Goal: Navigation & Orientation: Find specific page/section

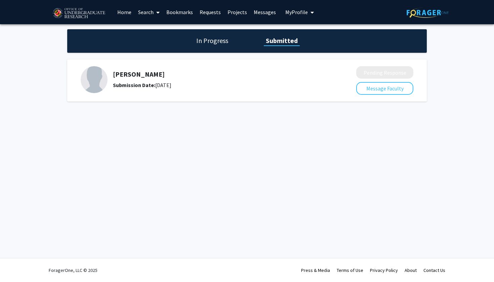
click at [207, 18] on link "Requests" at bounding box center [210, 12] width 28 height 24
click at [209, 12] on link "Requests" at bounding box center [210, 12] width 28 height 24
click at [258, 14] on link "Messages" at bounding box center [265, 12] width 29 height 24
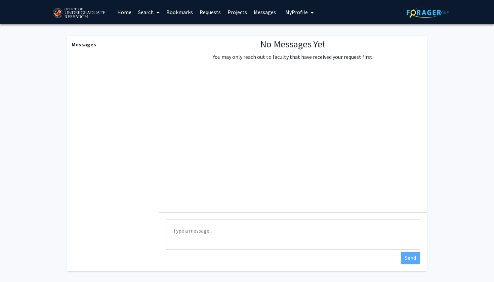
click at [296, 13] on span "My Profile" at bounding box center [297, 12] width 23 height 7
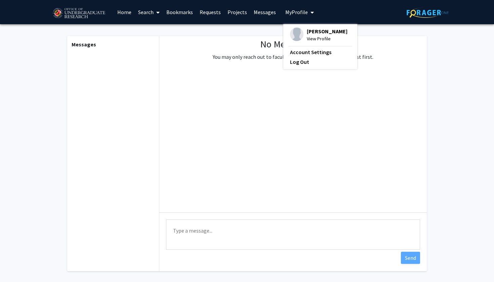
click at [211, 12] on link "Requests" at bounding box center [210, 12] width 28 height 24
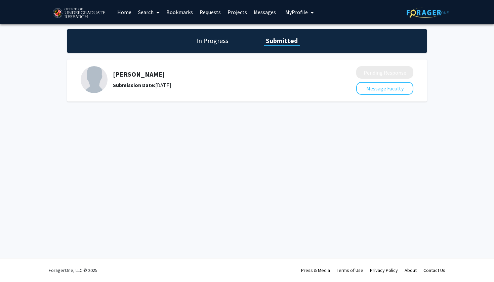
click at [152, 14] on link "Search" at bounding box center [149, 12] width 28 height 24
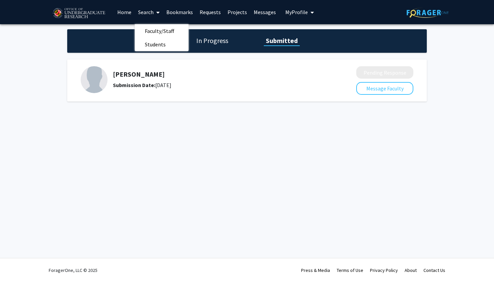
click at [183, 16] on link "Bookmarks" at bounding box center [179, 12] width 33 height 24
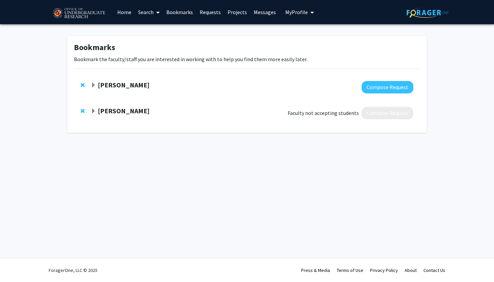
click at [92, 84] on span "Expand Isabel Sierra Bookmark" at bounding box center [93, 85] width 5 height 5
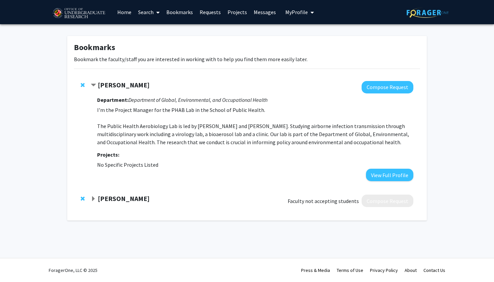
click at [92, 84] on span "Contract Isabel Sierra Bookmark" at bounding box center [93, 85] width 5 height 5
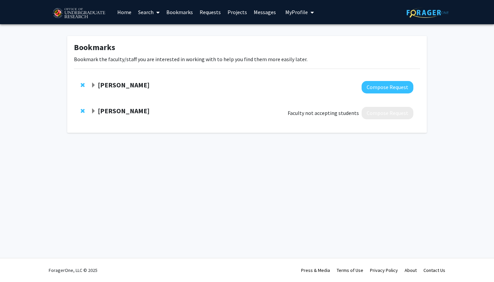
click at [265, 14] on link "Messages" at bounding box center [265, 12] width 29 height 24
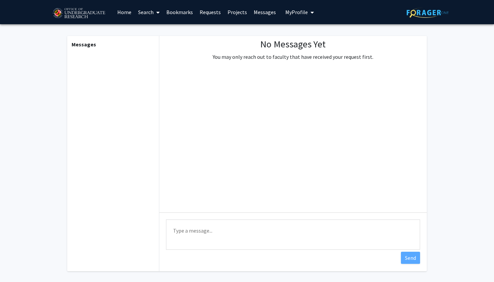
click at [233, 14] on link "Projects" at bounding box center [237, 12] width 26 height 24
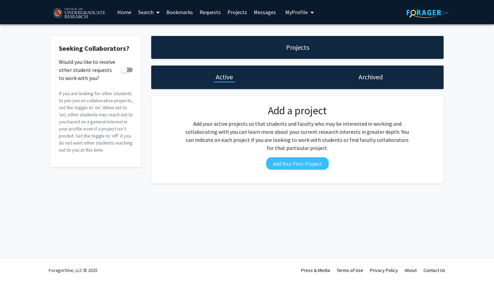
click at [202, 13] on link "Requests" at bounding box center [210, 12] width 28 height 24
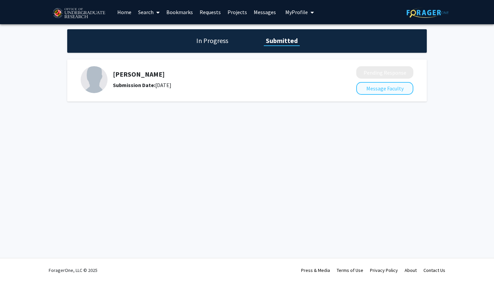
click at [373, 86] on button "Message Faculty" at bounding box center [385, 88] width 57 height 13
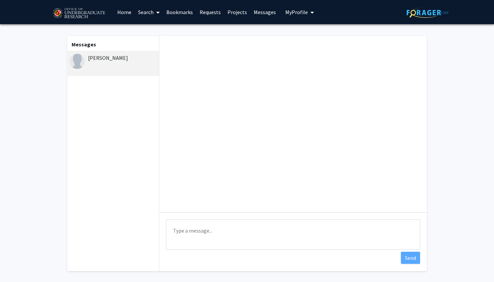
click at [129, 16] on link "Home" at bounding box center [124, 12] width 21 height 24
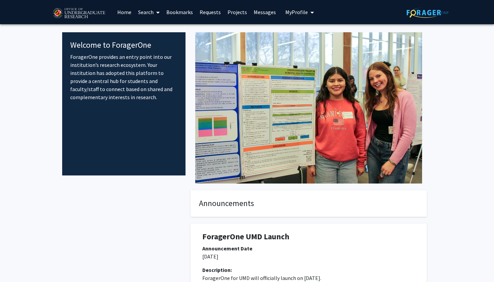
click at [265, 12] on link "Messages" at bounding box center [265, 12] width 29 height 24
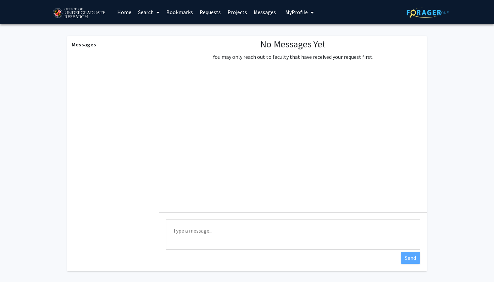
click at [231, 13] on link "Projects" at bounding box center [237, 12] width 26 height 24
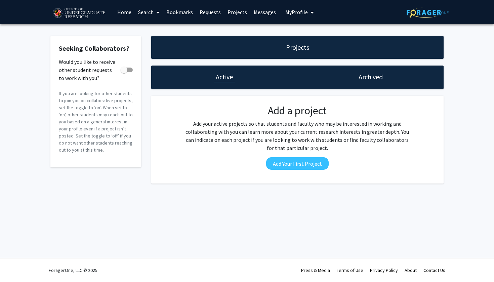
click at [208, 13] on link "Requests" at bounding box center [210, 12] width 28 height 24
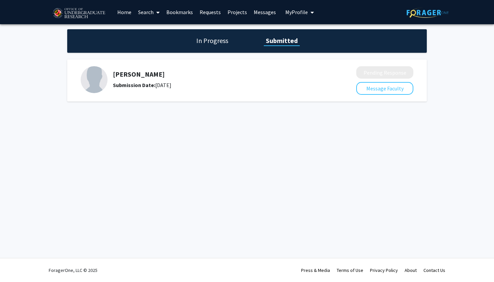
click at [174, 12] on link "Bookmarks" at bounding box center [179, 12] width 33 height 24
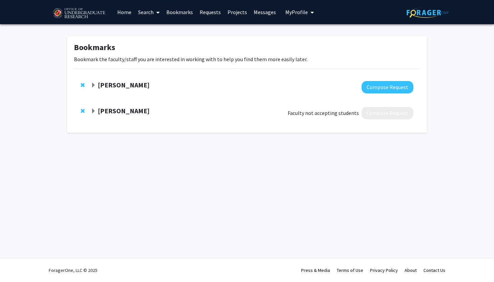
click at [146, 11] on link "Search" at bounding box center [149, 12] width 28 height 24
click at [149, 28] on span "Faculty/Staff" at bounding box center [159, 30] width 49 height 13
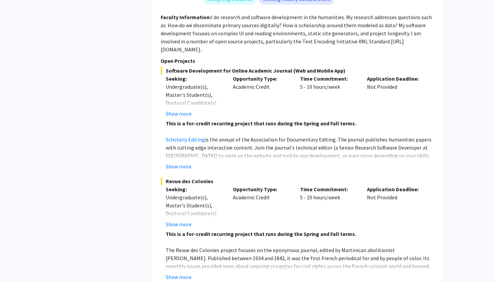
scroll to position [64, 0]
